Goal: Task Accomplishment & Management: Complete application form

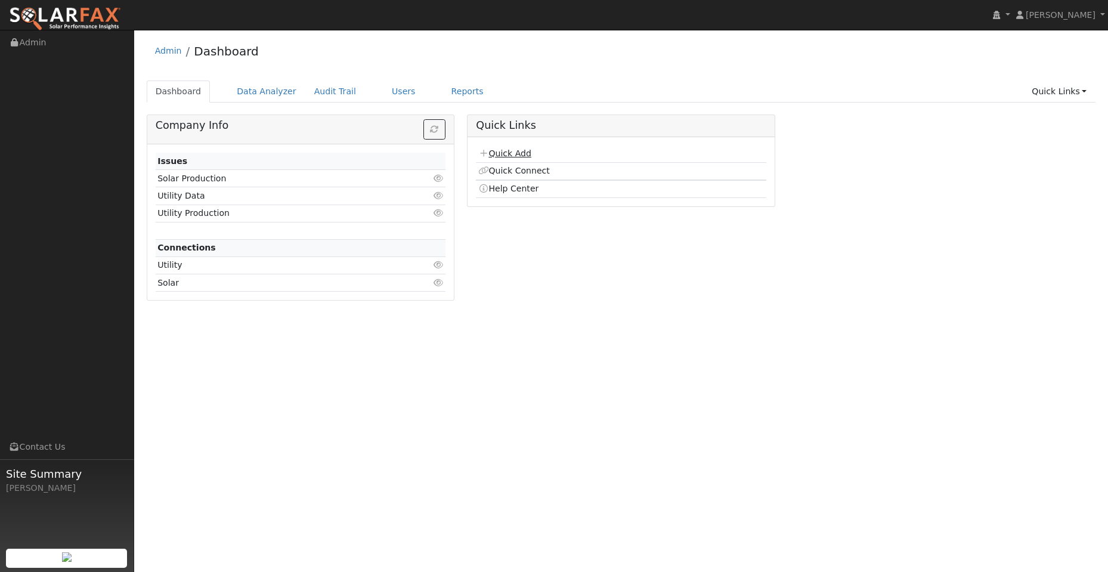
click at [519, 151] on link "Quick Add" at bounding box center [504, 153] width 53 height 10
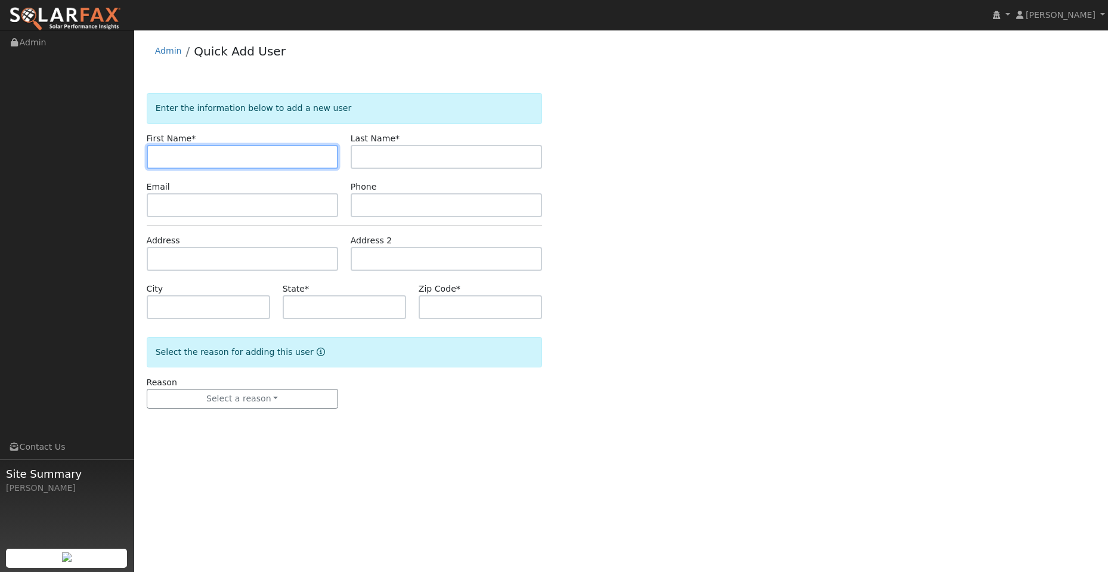
click at [155, 165] on input "text" at bounding box center [242, 157] width 191 height 24
paste input "Richard"
type input "Richard"
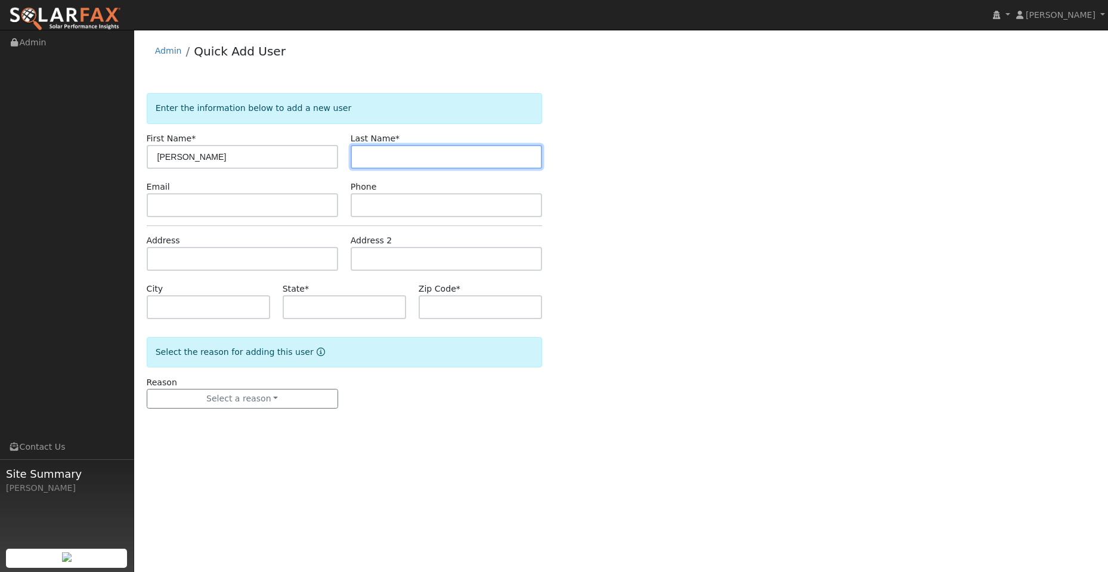
click at [387, 152] on input "text" at bounding box center [445, 157] width 191 height 24
click at [401, 163] on input "text" at bounding box center [445, 157] width 191 height 24
paste input "Black"
click at [361, 156] on input "Black" at bounding box center [445, 157] width 191 height 24
type input "Black"
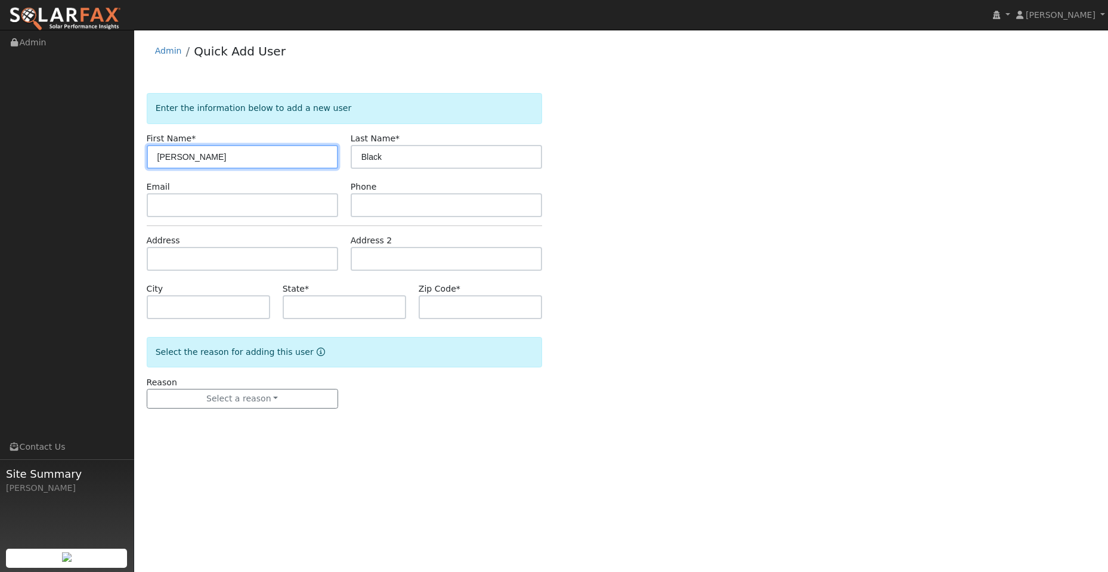
click at [157, 157] on input "Richard" at bounding box center [242, 157] width 191 height 24
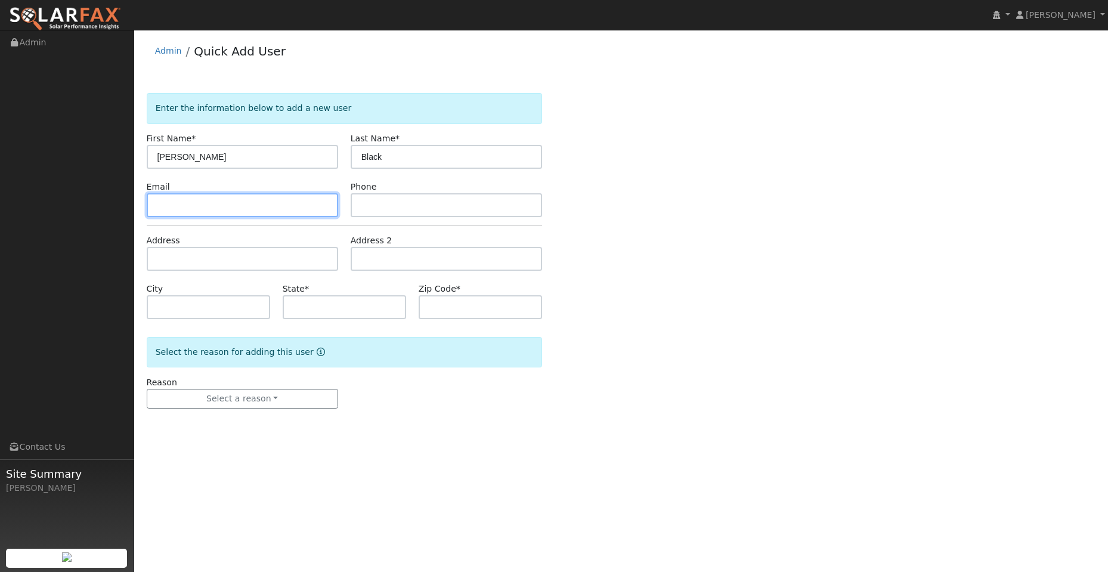
click at [204, 206] on input "text" at bounding box center [242, 205] width 191 height 24
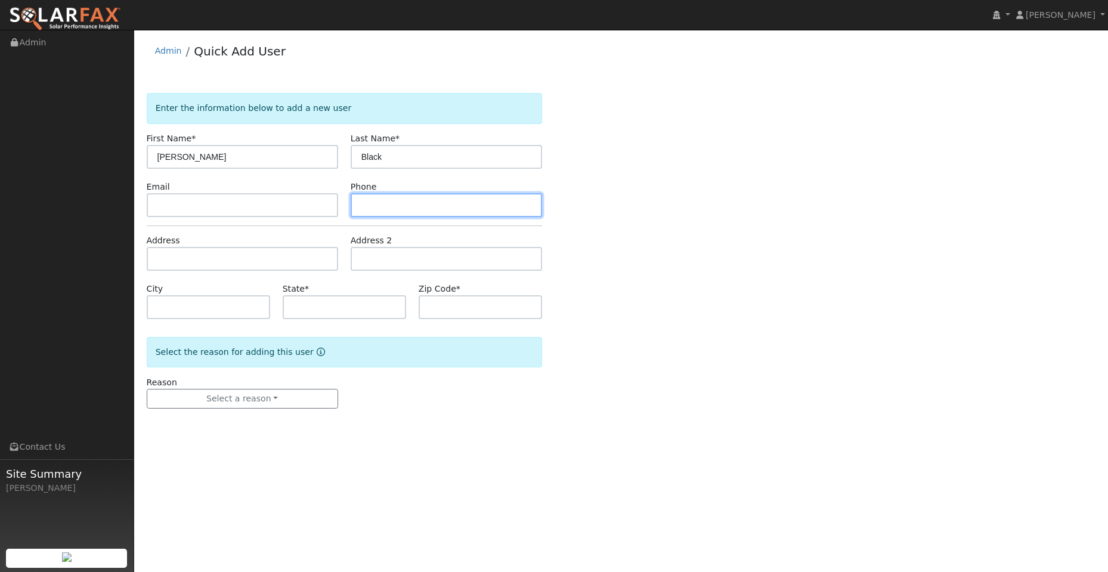
click at [377, 207] on input "text" at bounding box center [445, 205] width 191 height 24
click at [387, 191] on div "Phone" at bounding box center [446, 199] width 204 height 36
paste input "(707) 761-4030"
type input "(707) 761-4030"
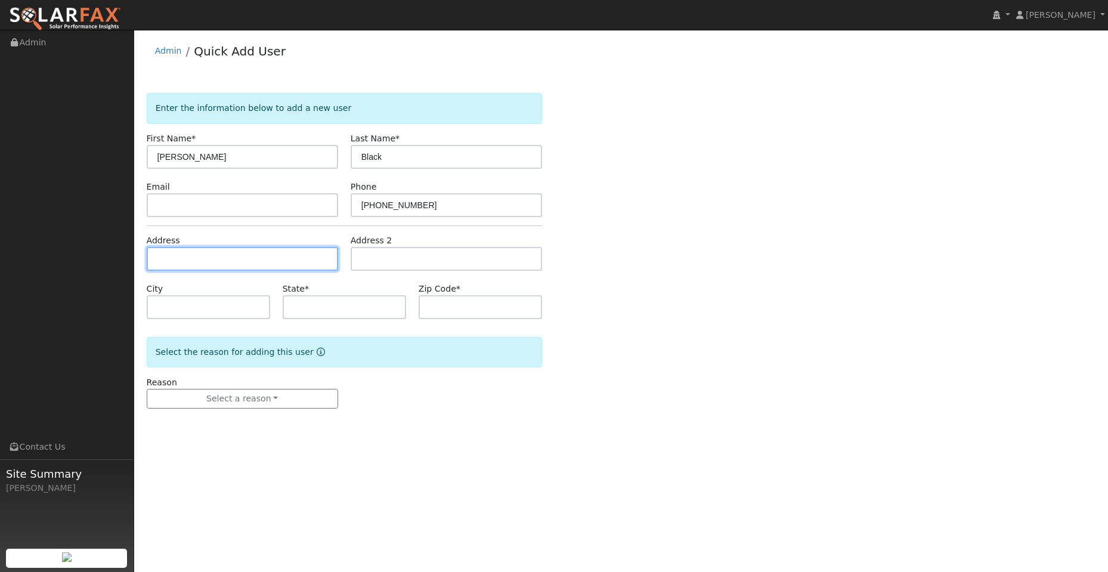
click at [234, 265] on input "text" at bounding box center [242, 259] width 191 height 24
click at [207, 259] on input "text" at bounding box center [242, 259] width 191 height 24
paste input "256 Ironwood St"
type input "256 Ironwood Street"
type input "Vacaville"
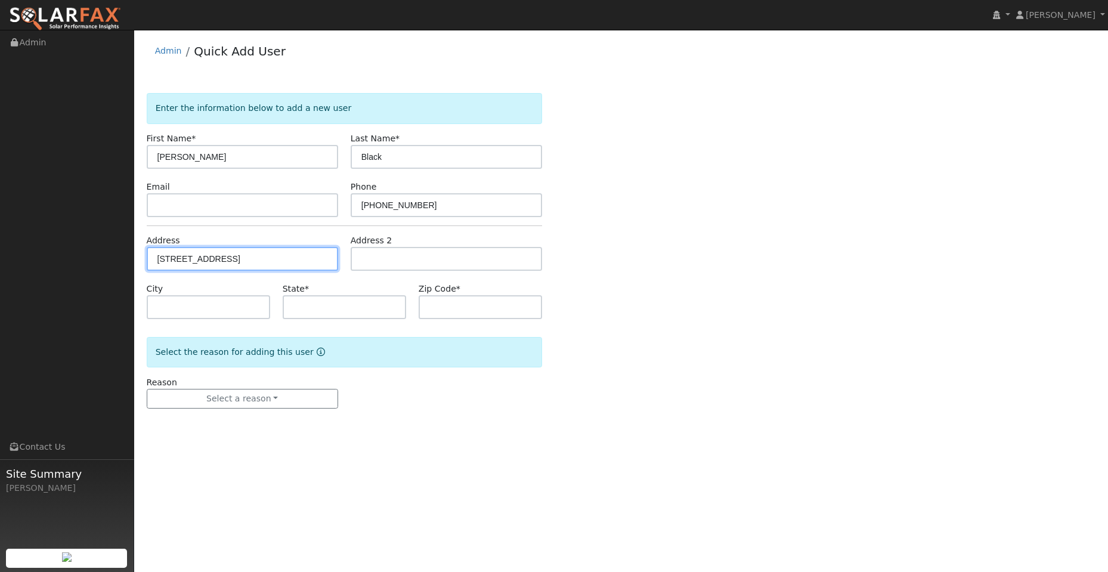
type input "CA"
type input "95688"
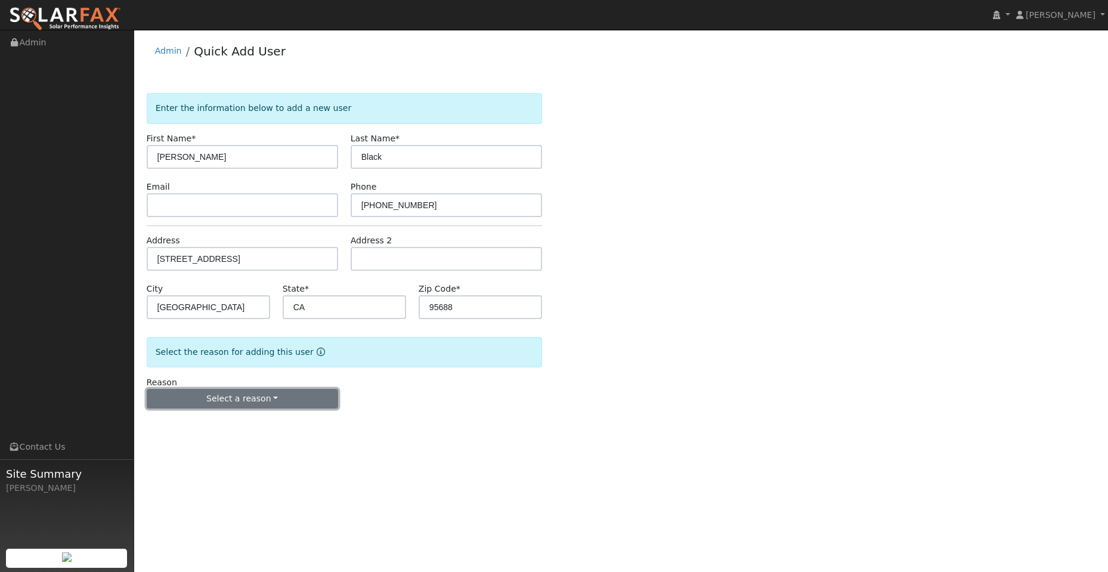
click at [246, 392] on button "Select a reason" at bounding box center [242, 399] width 191 height 20
click at [226, 423] on link "New lead" at bounding box center [213, 423] width 132 height 17
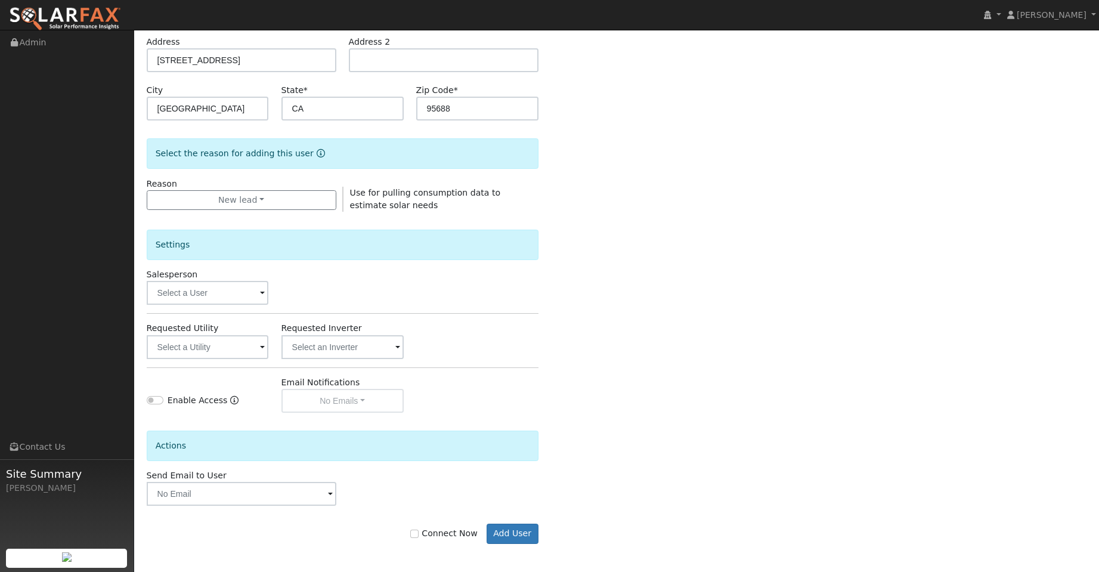
scroll to position [200, 0]
click at [233, 279] on input "text" at bounding box center [208, 291] width 122 height 24
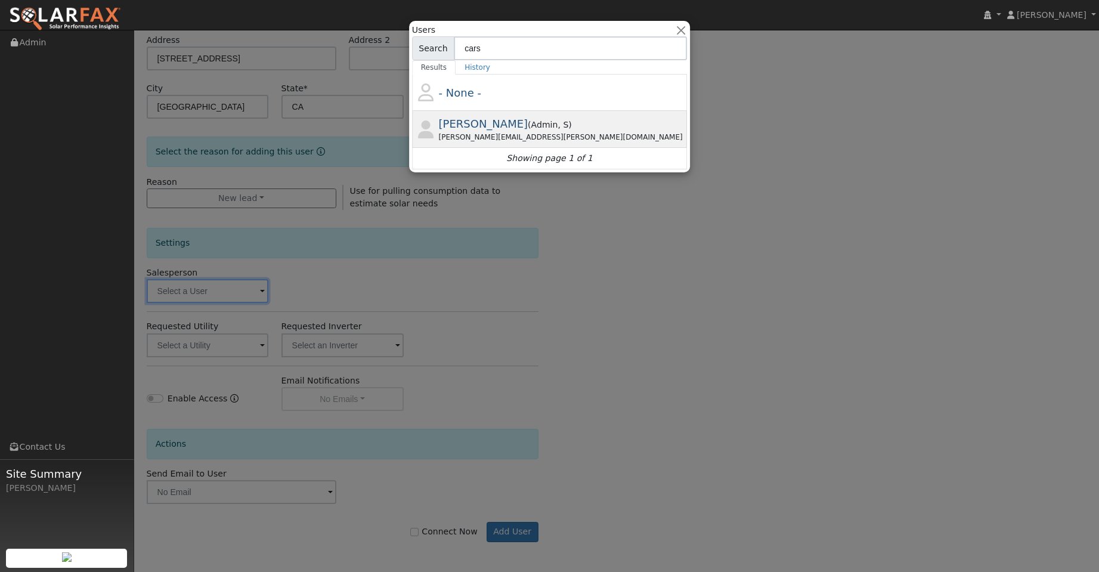
type input "cars"
click at [539, 134] on div "Carson.cooper@ambrosesolar.com" at bounding box center [562, 137] width 246 height 11
type input "Carson Cooper"
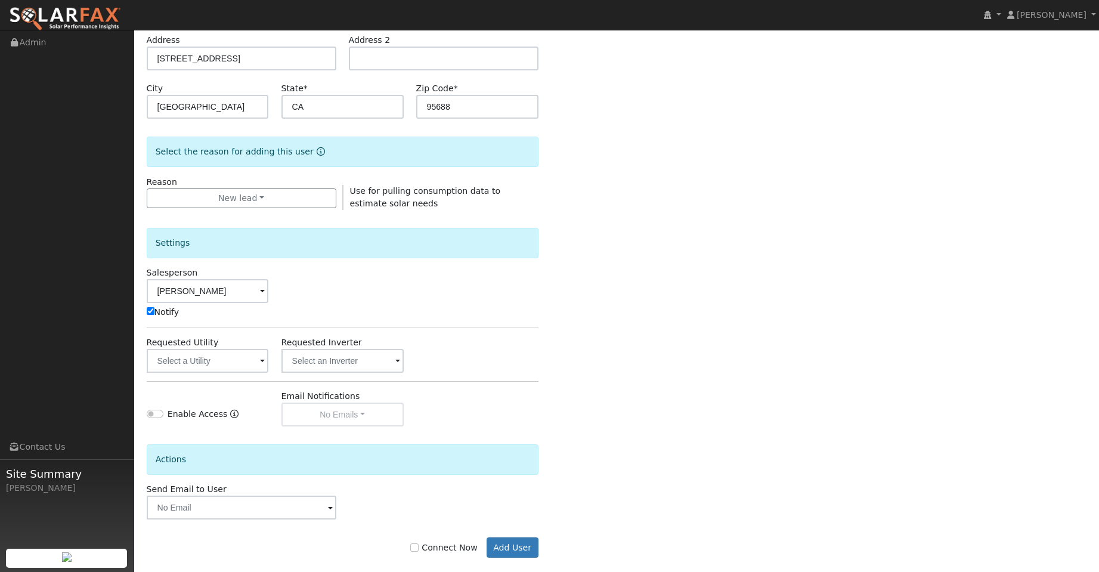
scroll to position [216, 0]
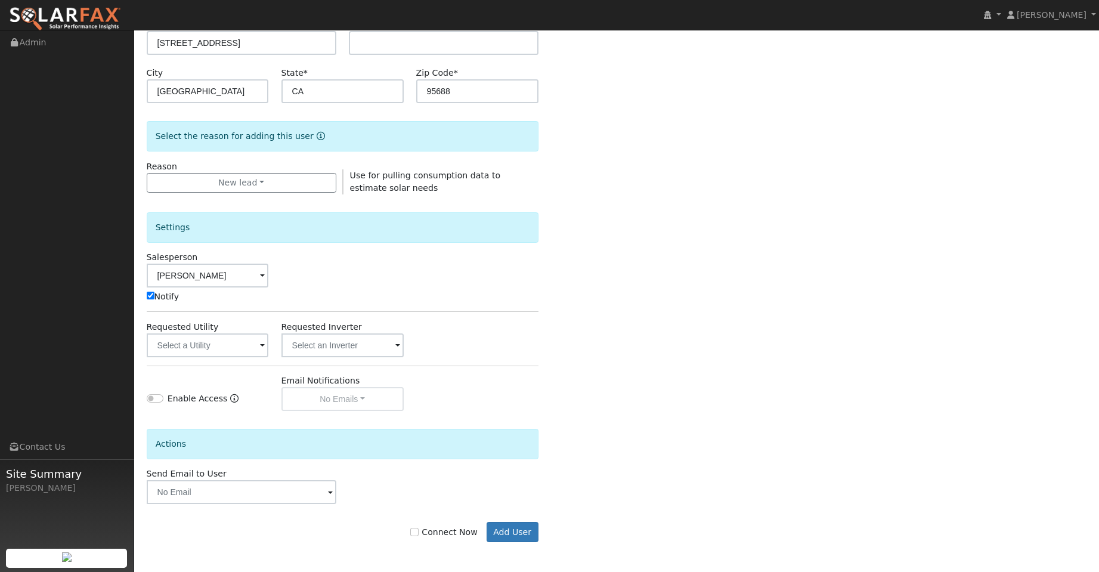
click at [222, 358] on div "Settings Salesperson Carson Cooper Notify Requested Utility Requested Inverter …" at bounding box center [343, 302] width 392 height 216
click at [229, 352] on input "text" at bounding box center [208, 345] width 122 height 24
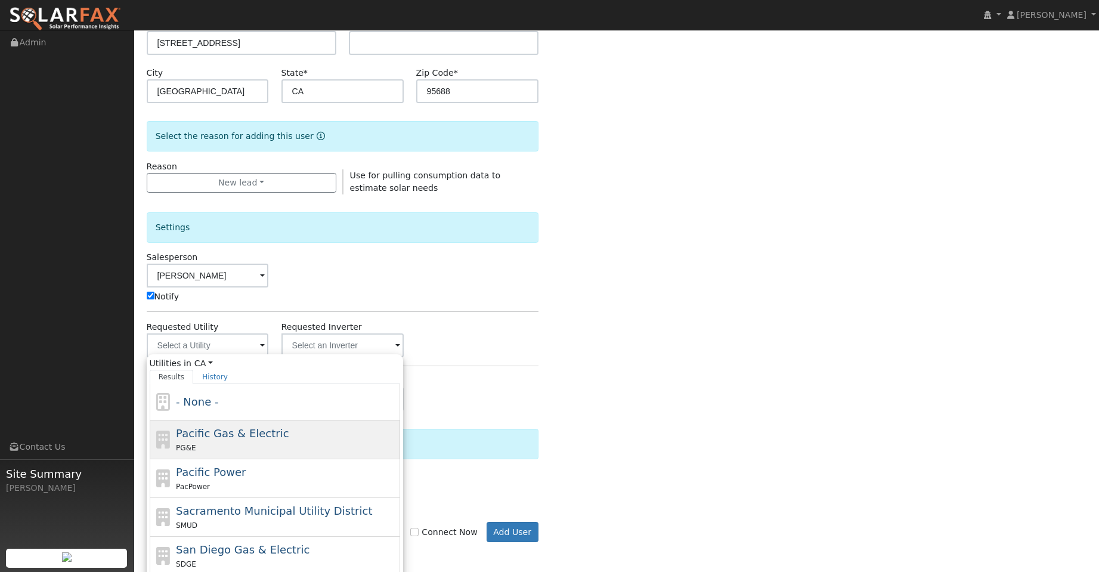
click at [318, 441] on div "PG&E" at bounding box center [286, 447] width 221 height 13
type input "Pacific Gas & Electric"
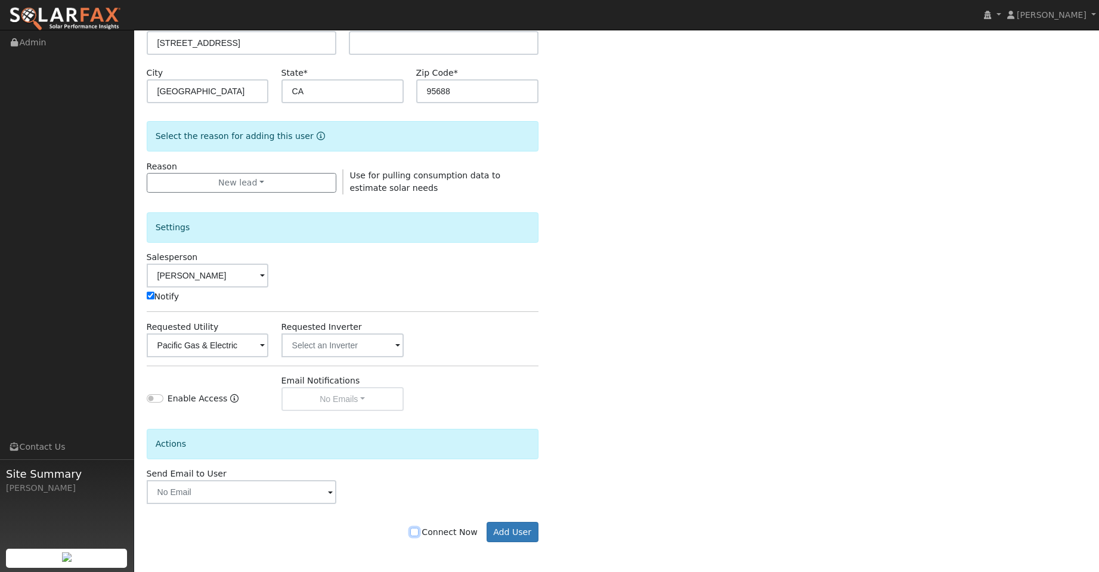
click at [418, 535] on input "Connect Now" at bounding box center [414, 532] width 8 height 8
checkbox input "true"
click at [495, 539] on button "Add User" at bounding box center [512, 532] width 52 height 20
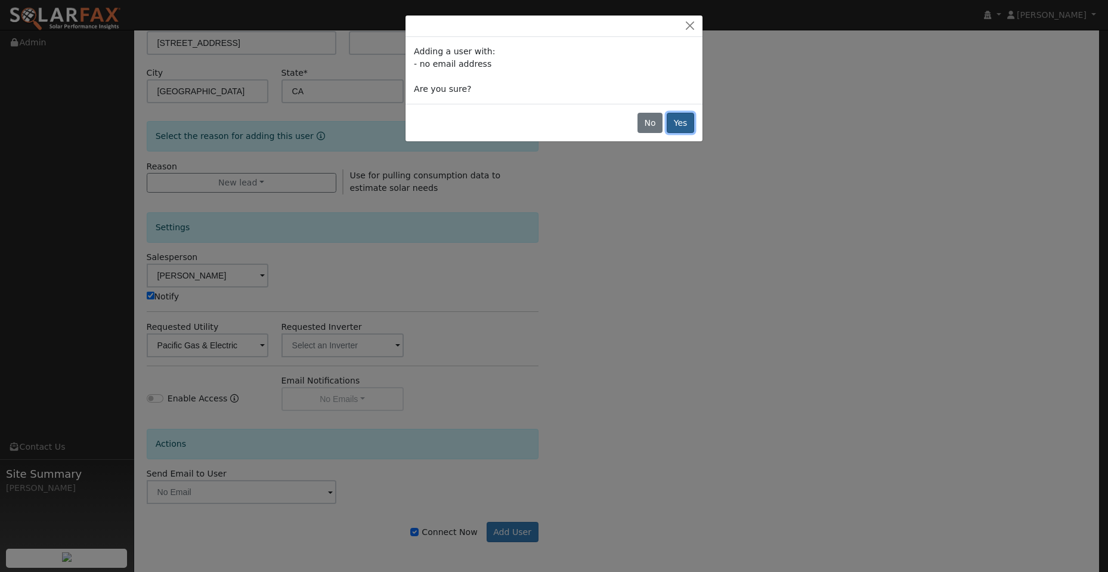
click at [688, 122] on button "Yes" at bounding box center [679, 123] width 27 height 20
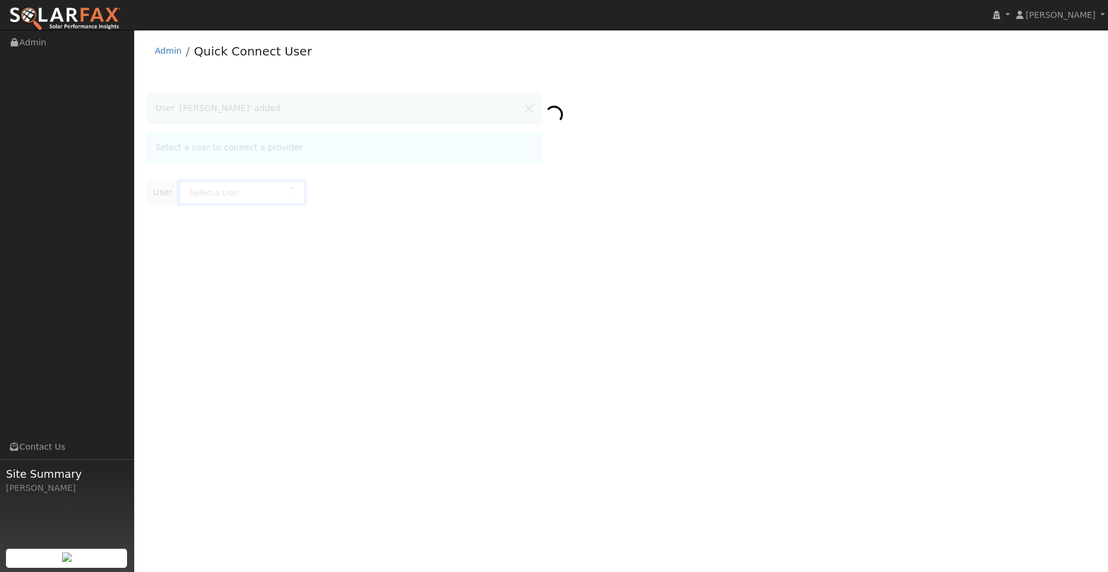
type input "[PERSON_NAME]"
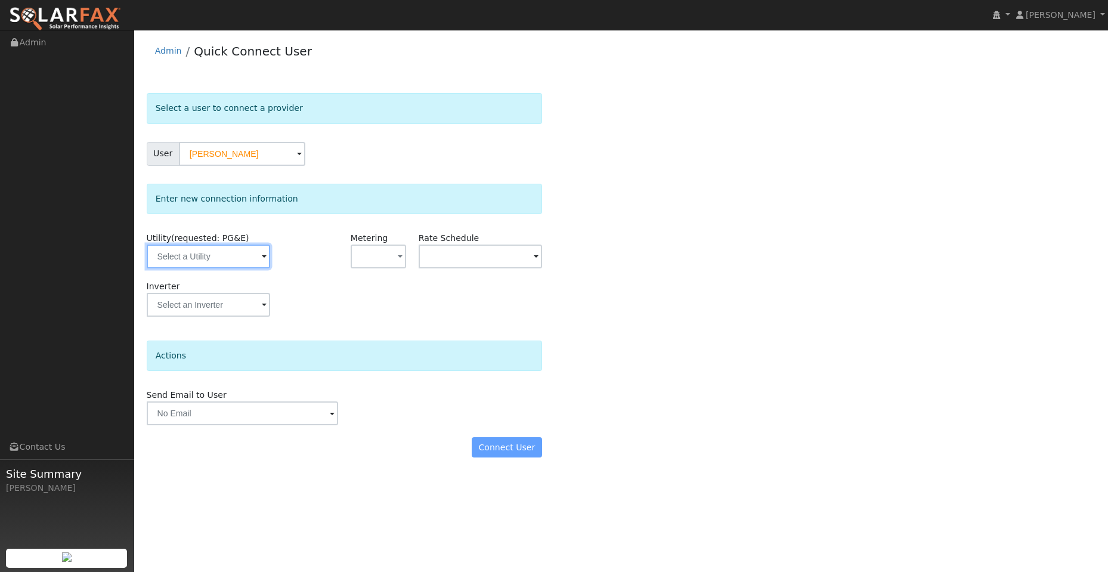
click at [234, 256] on input "text" at bounding box center [208, 256] width 123 height 24
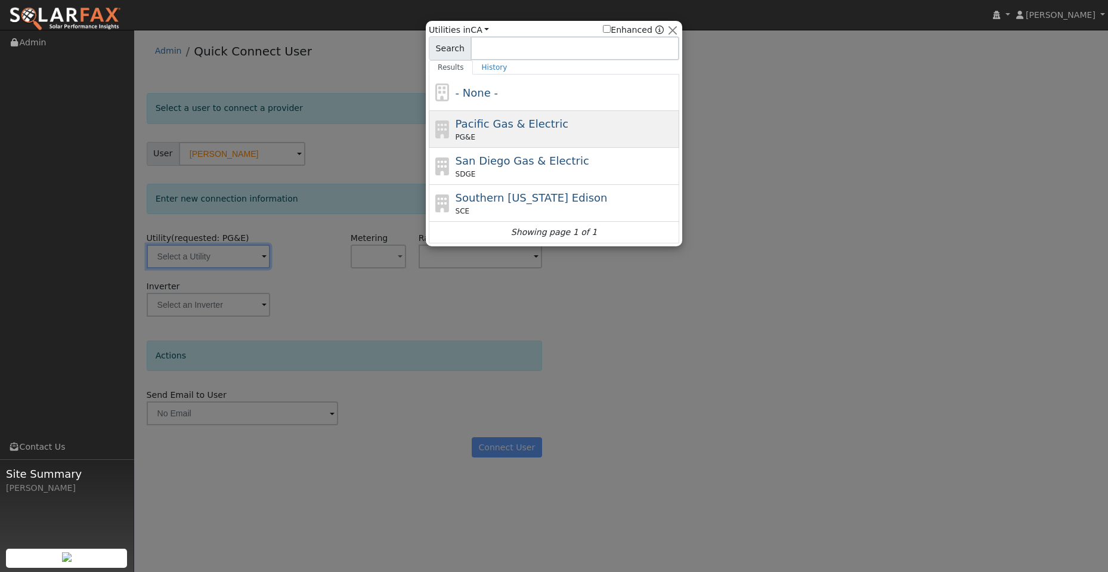
click at [513, 123] on span "Pacific Gas & Electric" at bounding box center [511, 123] width 113 height 13
type input "PG&E"
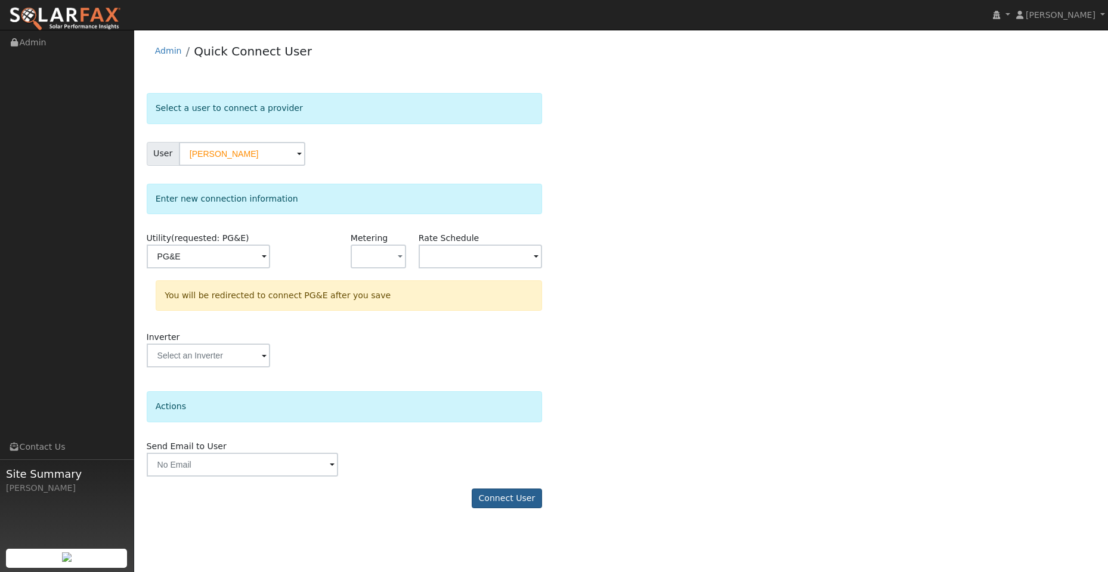
drag, startPoint x: 514, startPoint y: 477, endPoint x: 519, endPoint y: 493, distance: 16.2
click at [517, 488] on form "Select a user to connect a provider User Richard Black Account Default Account …" at bounding box center [344, 306] width 395 height 427
click at [520, 495] on button "Connect User" at bounding box center [507, 498] width 70 height 20
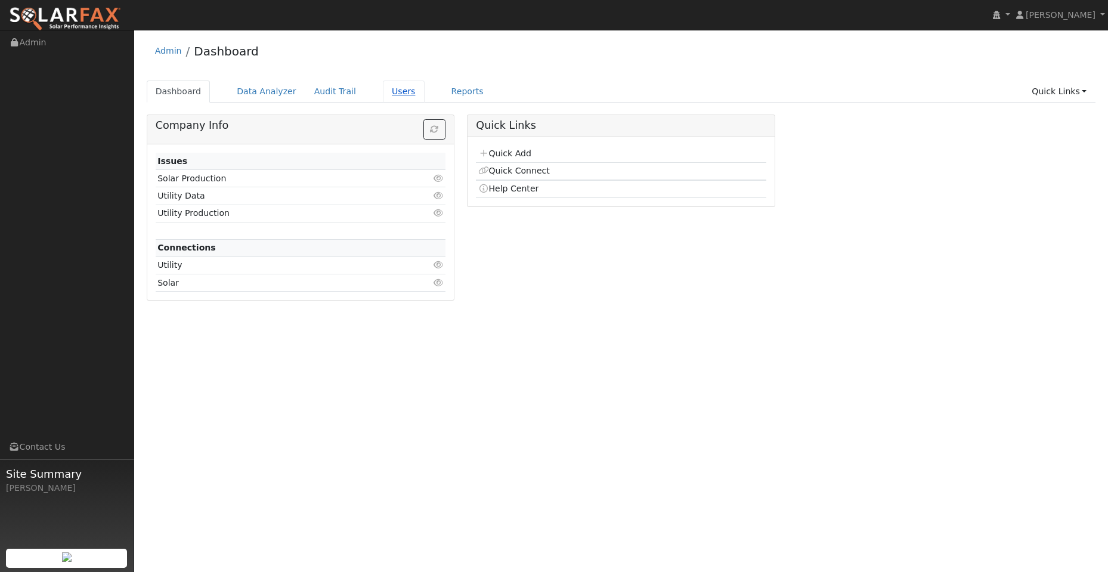
click at [383, 95] on link "Users" at bounding box center [404, 91] width 42 height 22
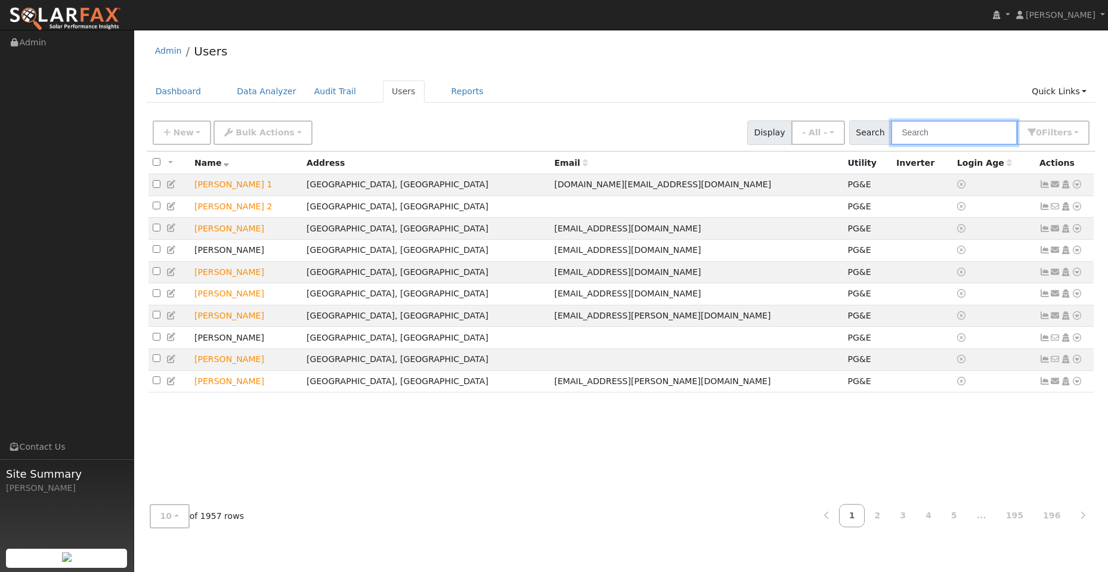
click at [916, 134] on input "text" at bounding box center [954, 132] width 126 height 24
drag, startPoint x: 925, startPoint y: 136, endPoint x: 919, endPoint y: 135, distance: 6.0
click at [925, 136] on input "text" at bounding box center [954, 132] width 126 height 24
paste input "[PERSON_NAME]"
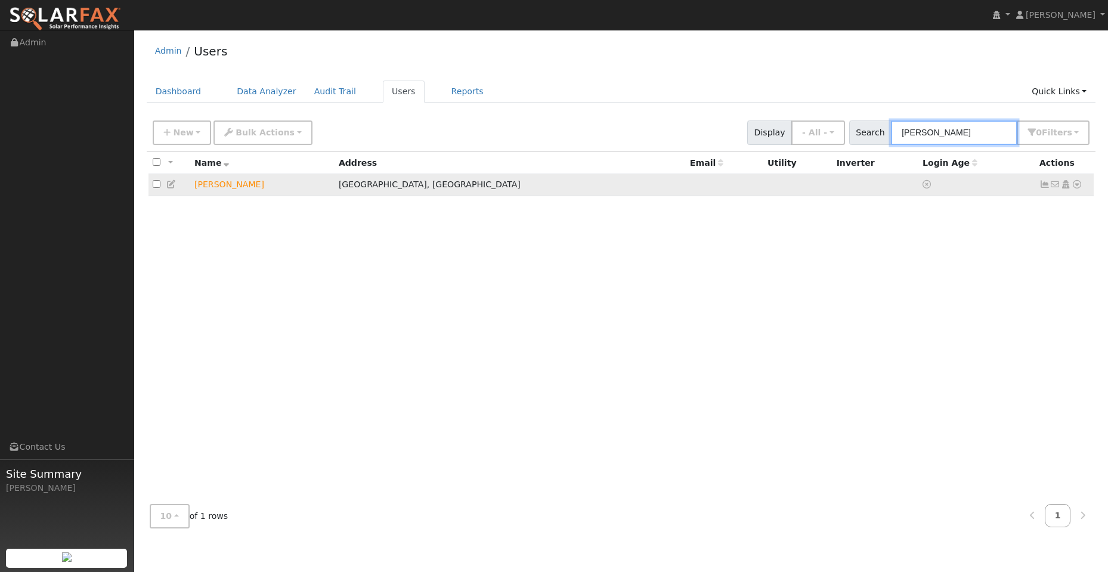
type input "[PERSON_NAME]"
click at [1076, 186] on icon at bounding box center [1076, 184] width 11 height 8
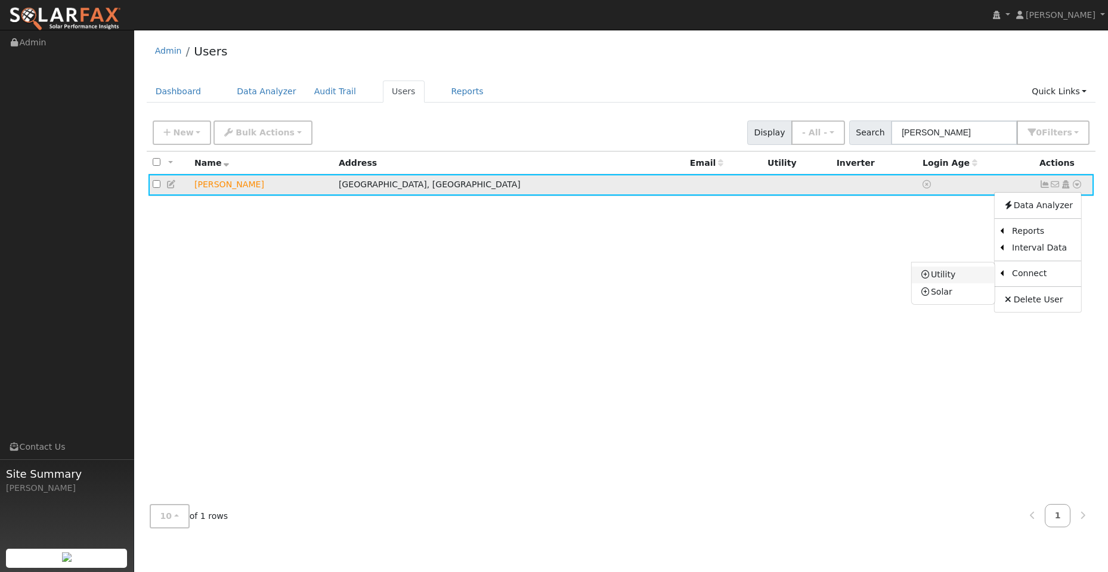
click at [967, 274] on link "Utility" at bounding box center [952, 274] width 83 height 17
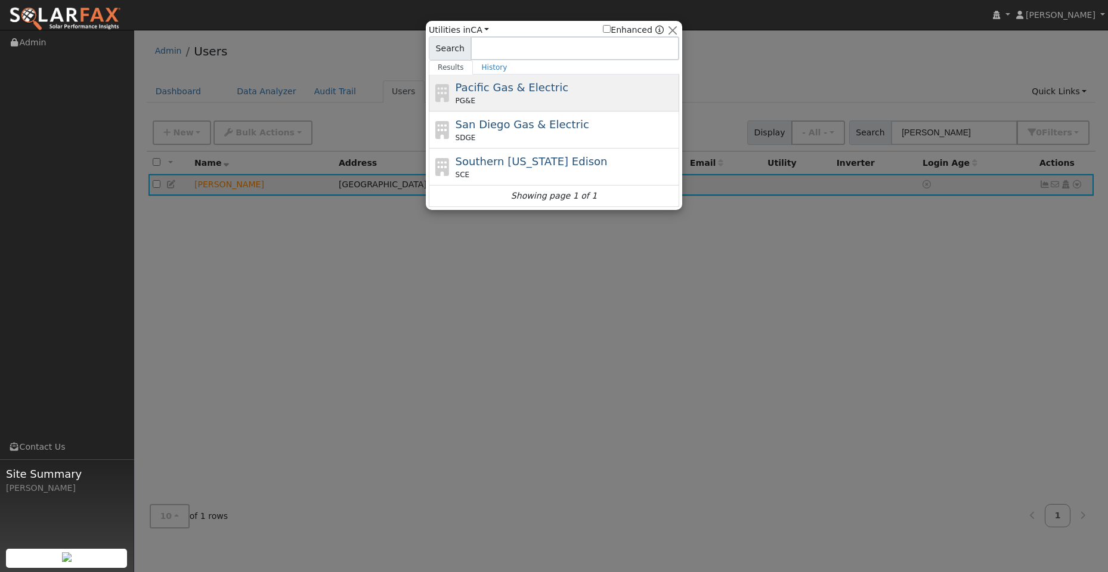
click at [579, 95] on div "PG&E" at bounding box center [565, 100] width 221 height 11
